Goal: Navigation & Orientation: Find specific page/section

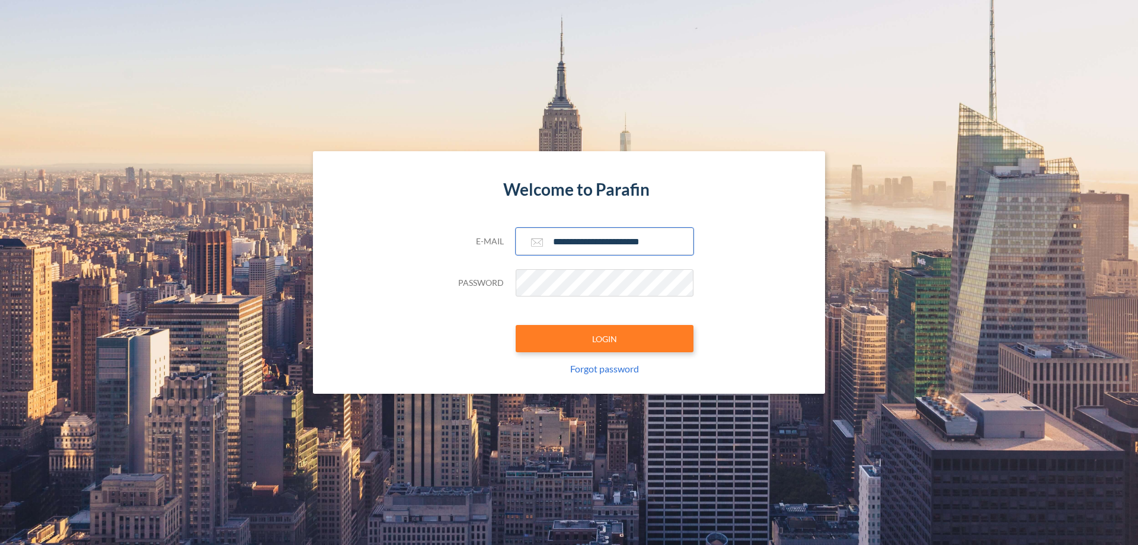
type input "**********"
click at [604, 338] on button "LOGIN" at bounding box center [604, 338] width 178 height 27
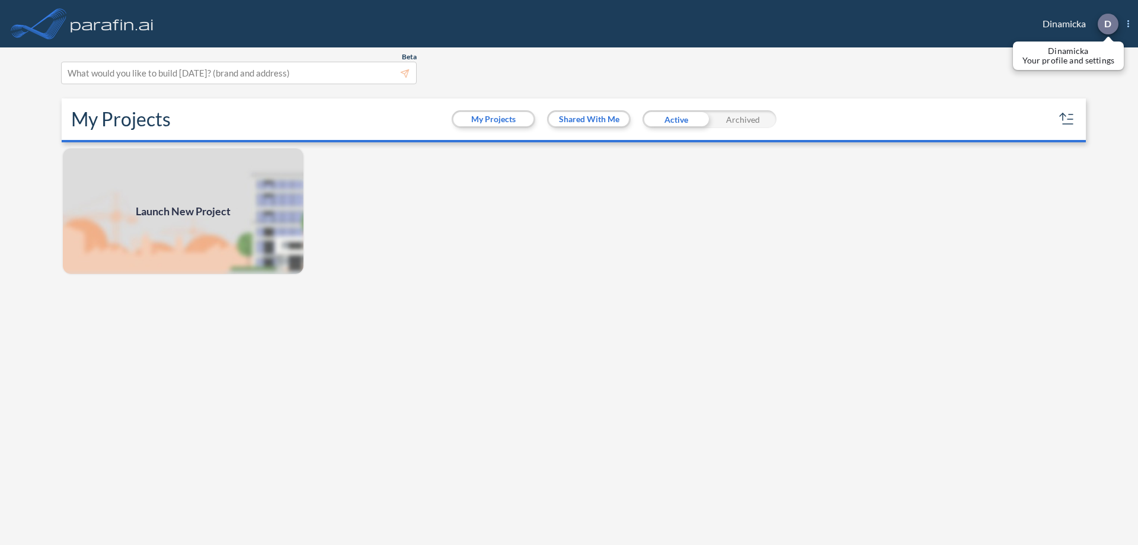
click at [1107, 24] on p "D" at bounding box center [1107, 23] width 7 height 11
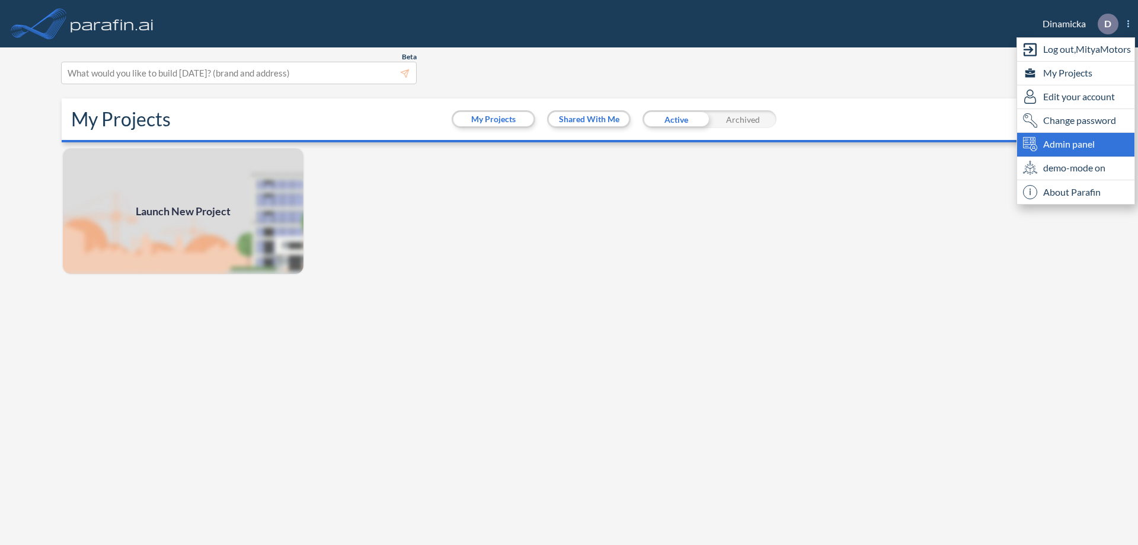
click at [1075, 144] on span "Admin panel" at bounding box center [1069, 144] width 52 height 14
